Goal: Entertainment & Leisure: Consume media (video, audio)

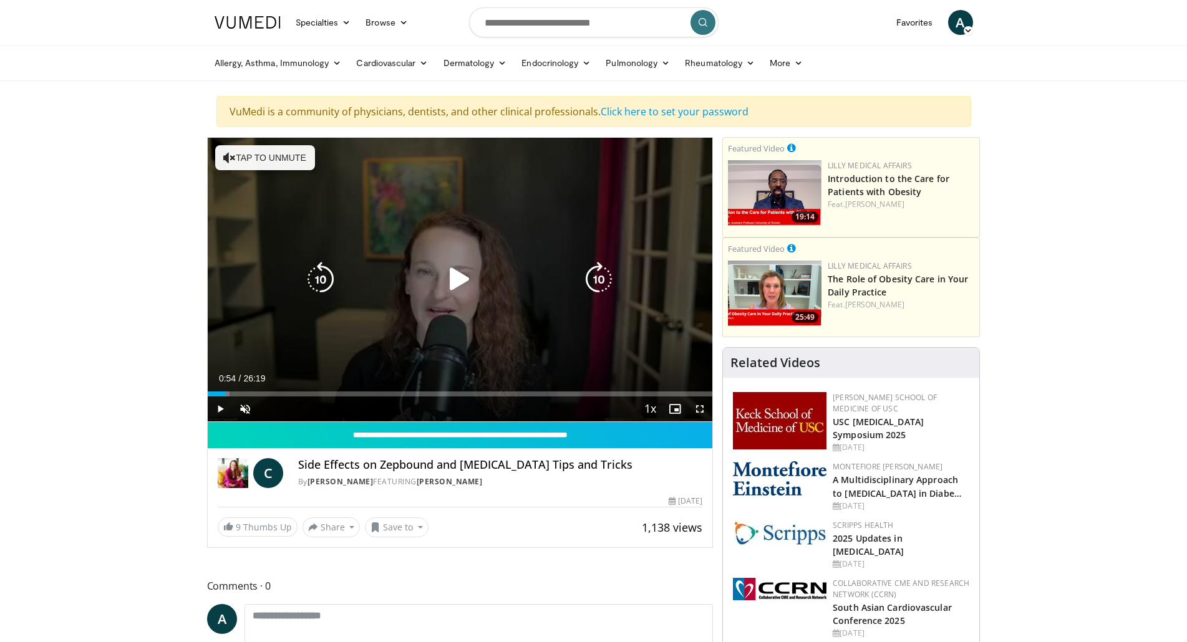
click at [225, 390] on div "Loaded : 4.42% 00:54 00:50" at bounding box center [460, 391] width 505 height 12
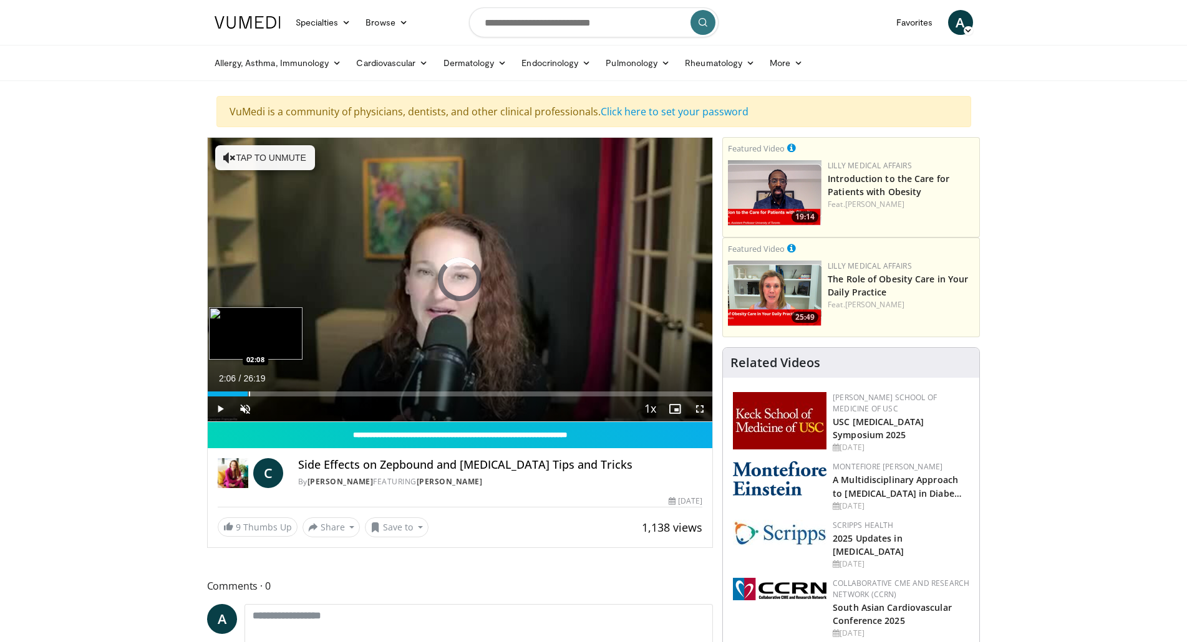
click at [248, 390] on div "Loaded : 0.00% 02:06 02:08" at bounding box center [460, 391] width 505 height 12
click at [274, 390] on div "Loaded : 12.01% 02:09 03:22" at bounding box center [460, 391] width 505 height 12
click at [311, 390] on div "Loaded : 17.07% 03:29 05:23" at bounding box center [460, 391] width 505 height 12
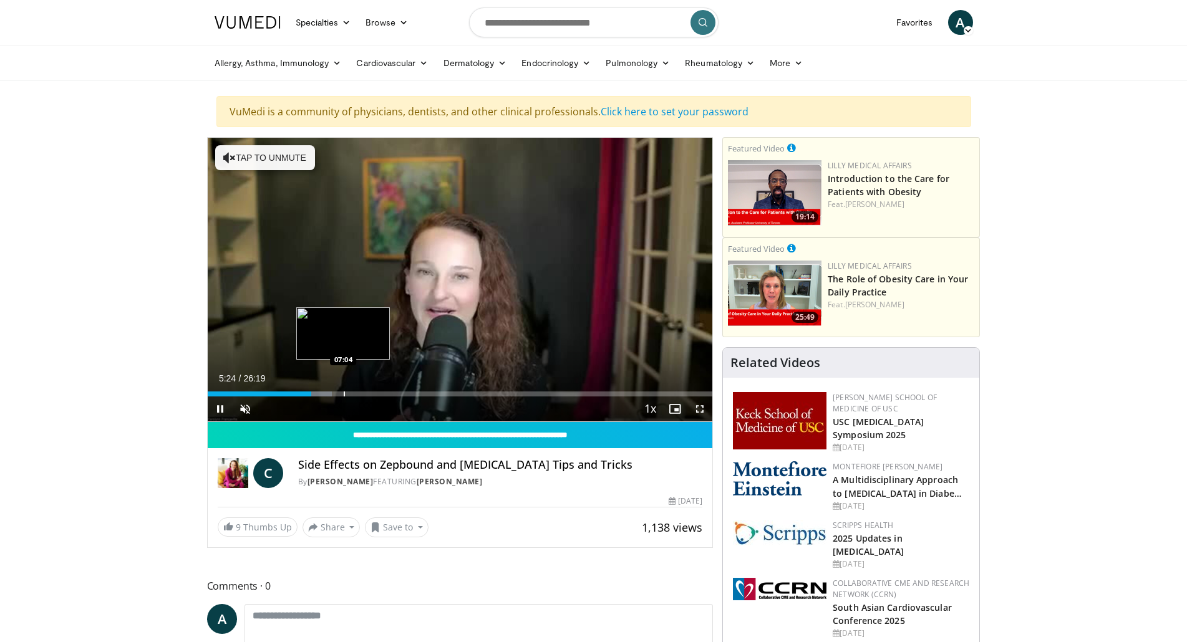
click at [346, 389] on div "Loaded : 24.65% 05:24 07:04" at bounding box center [460, 391] width 505 height 12
